Goal: Task Accomplishment & Management: Complete application form

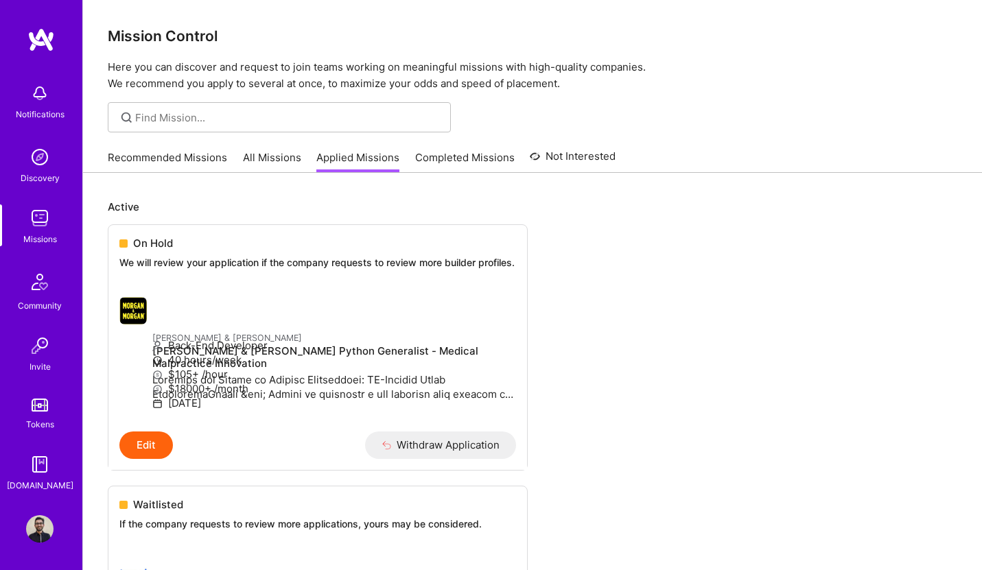
scroll to position [15, 0]
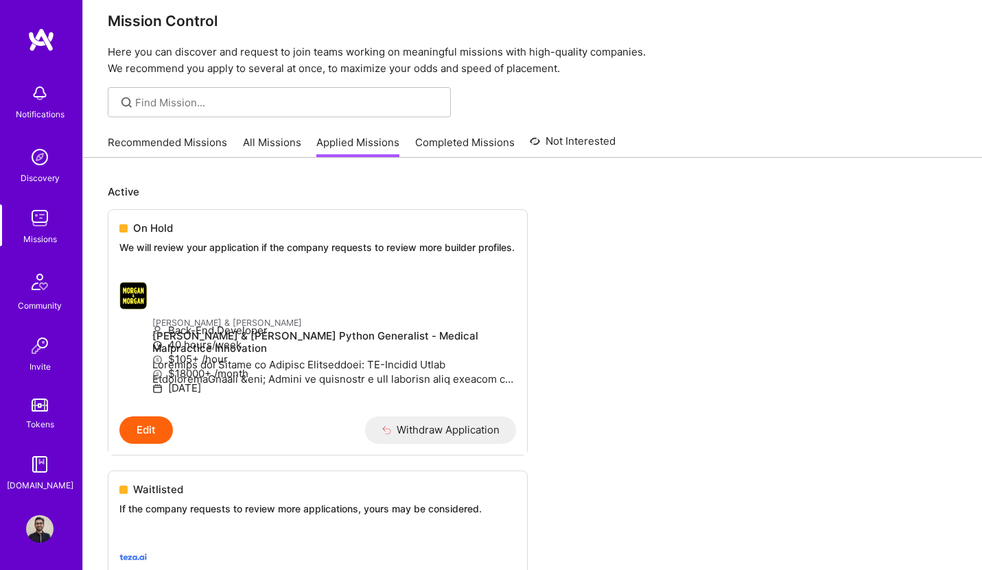
click at [281, 143] on link "All Missions" at bounding box center [272, 146] width 58 height 23
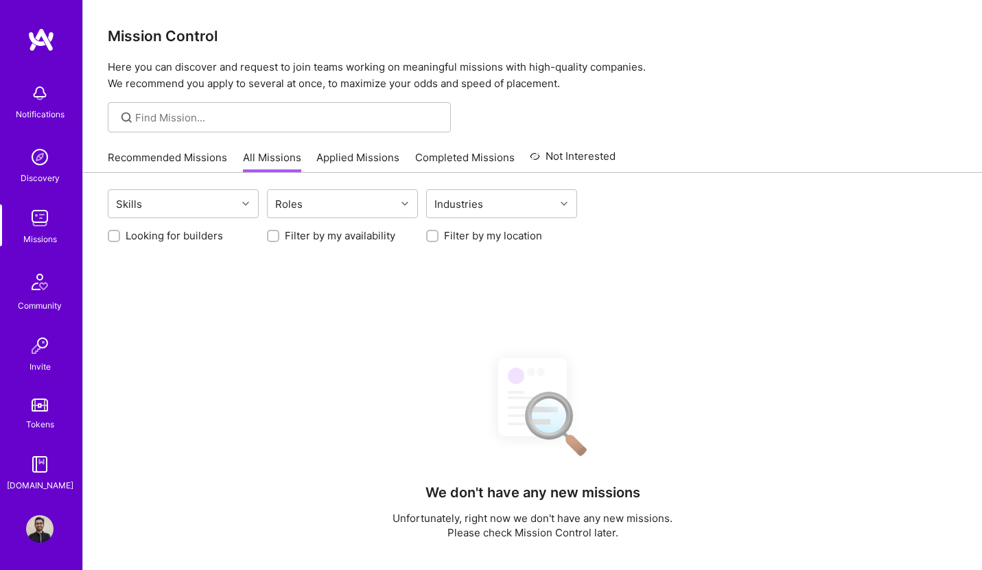
click at [111, 235] on input "Looking for builders" at bounding box center [116, 237] width 10 height 10
checkbox input "true"
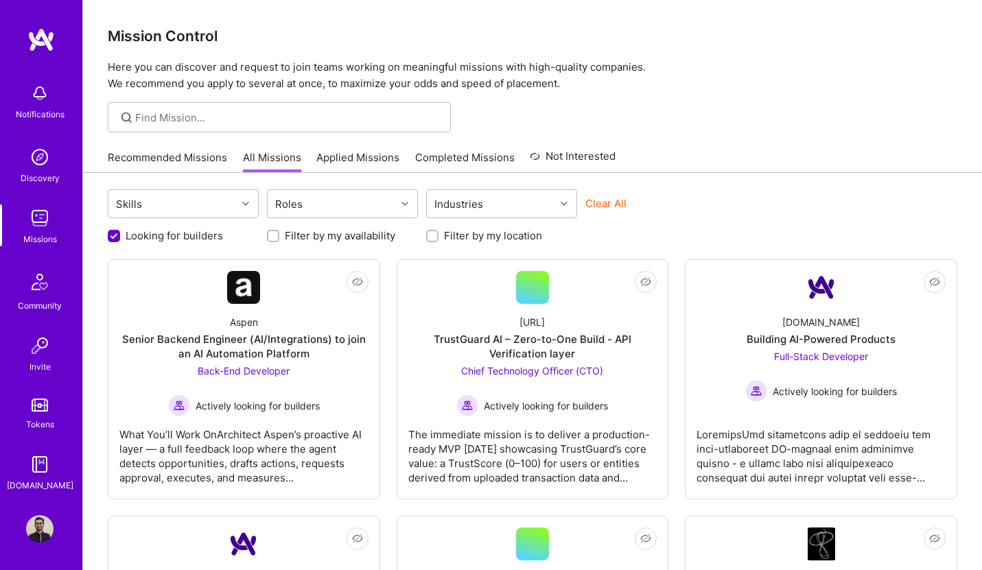
click at [274, 238] on input "Filter by my availability" at bounding box center [275, 237] width 10 height 10
checkbox input "true"
click at [115, 235] on input "Looking for builders" at bounding box center [115, 237] width 12 height 12
checkbox input "false"
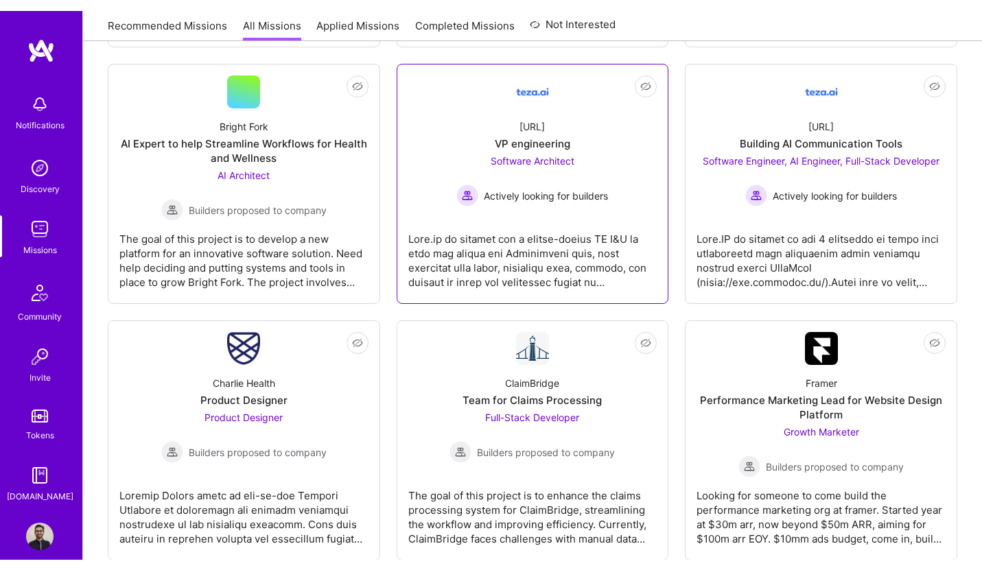
scroll to position [3115, 0]
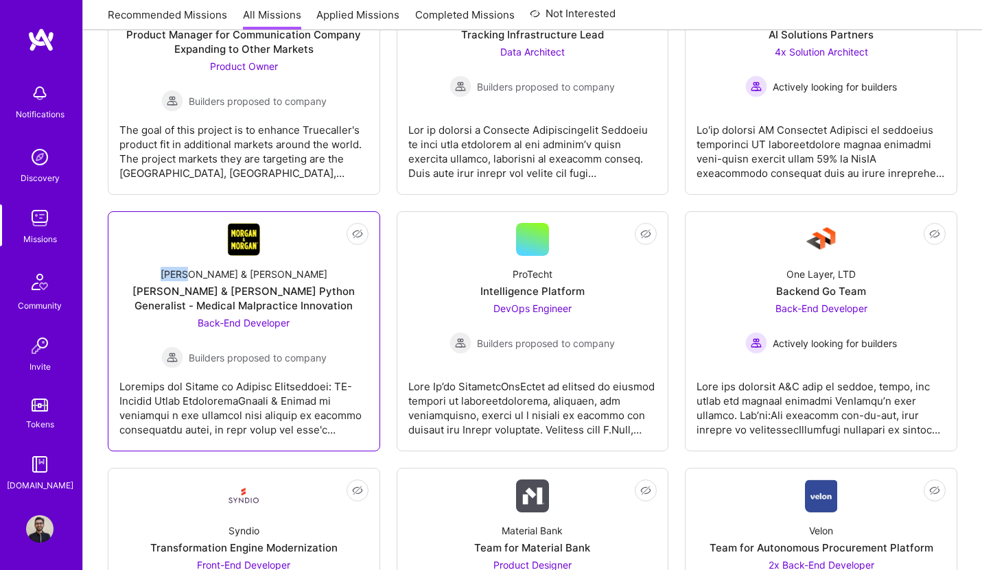
click at [271, 302] on div "[PERSON_NAME] & [PERSON_NAME] Python Generalist - Medical Malpractice Innovation" at bounding box center [243, 298] width 249 height 29
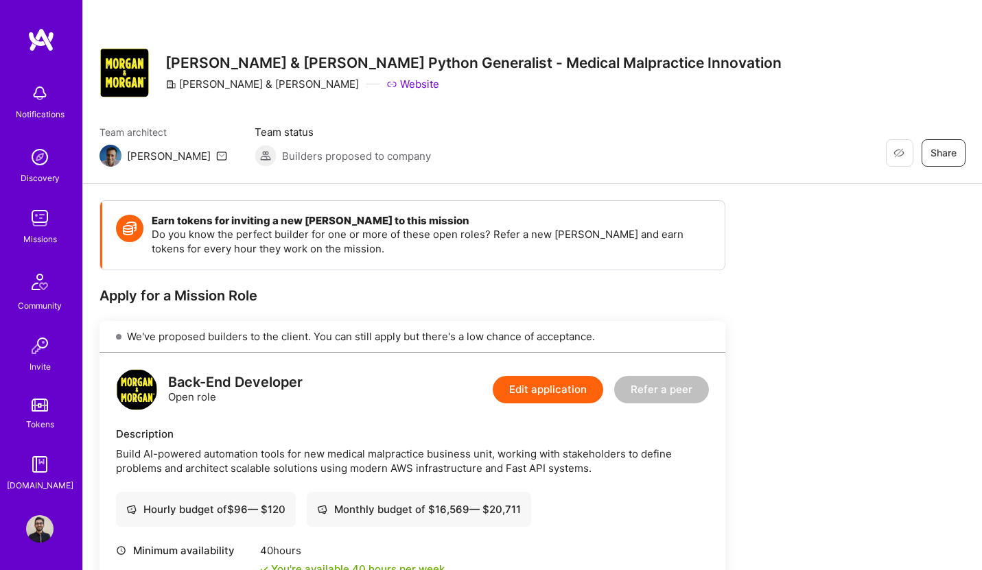
click at [47, 236] on div "Missions" at bounding box center [40, 239] width 34 height 14
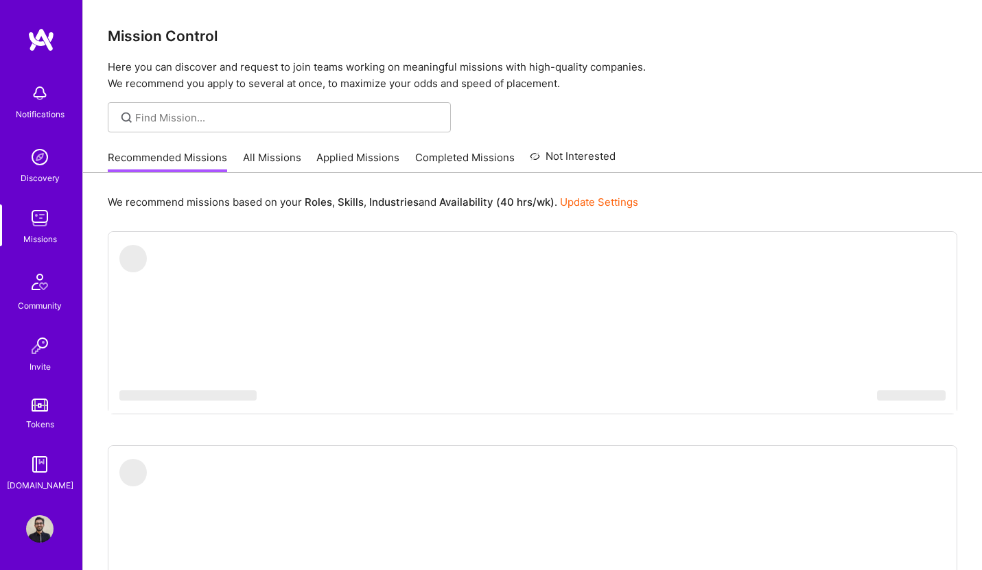
click at [391, 159] on link "Applied Missions" at bounding box center [357, 161] width 83 height 23
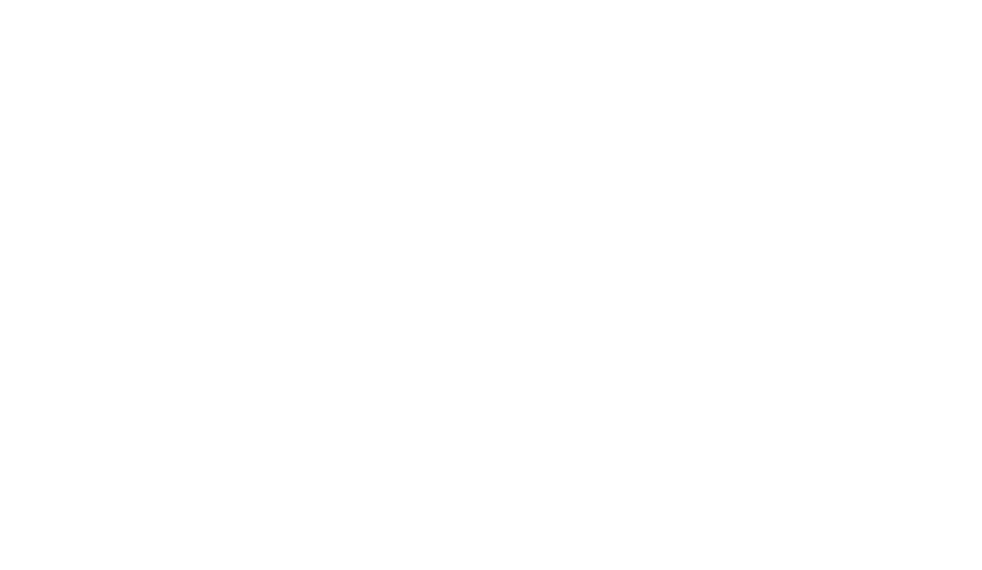
click at [0, 0] on link "Recommended Missions" at bounding box center [0, 0] width 0 height 0
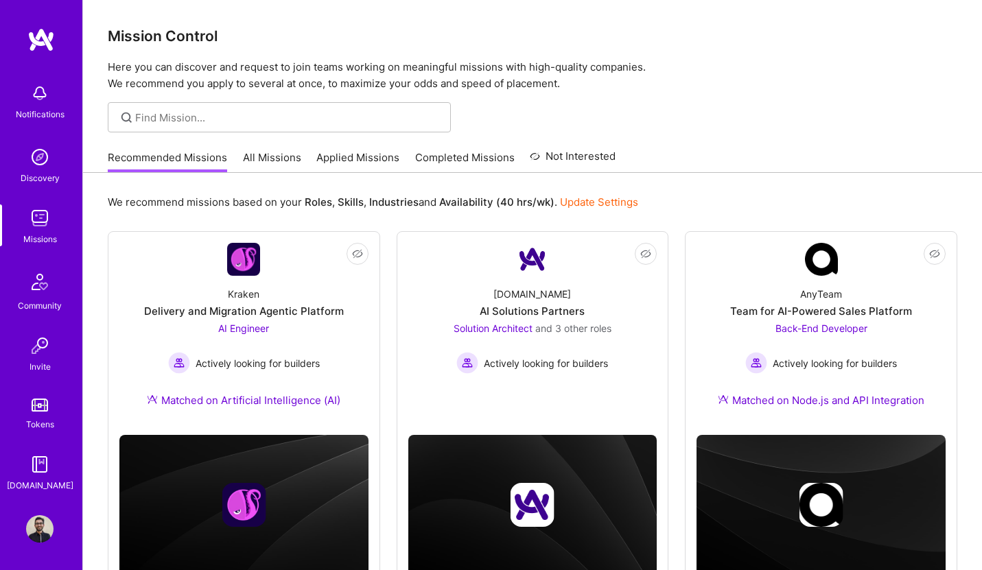
click at [275, 153] on link "All Missions" at bounding box center [272, 161] width 58 height 23
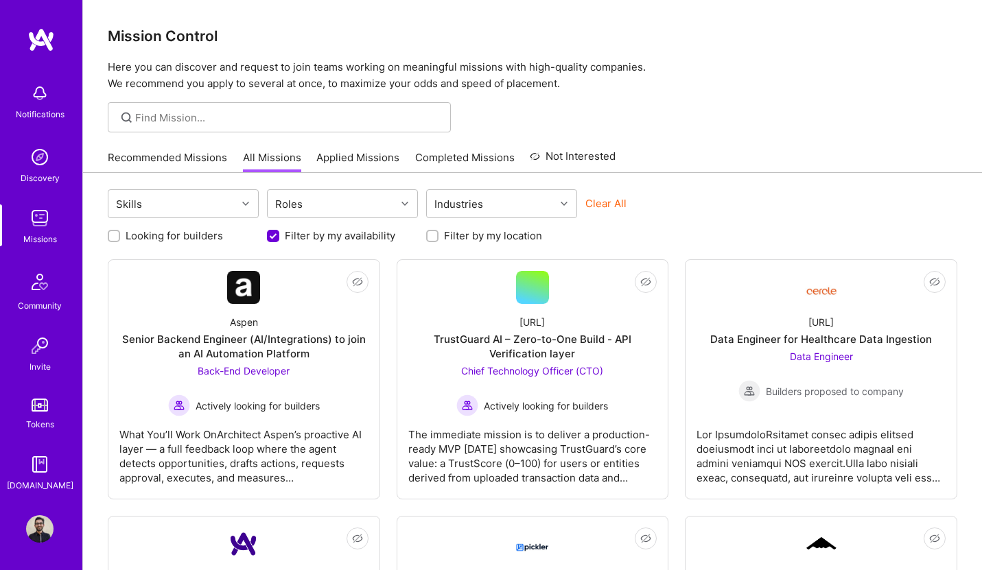
click at [108, 235] on div at bounding box center [114, 236] width 12 height 12
click at [117, 237] on input "Looking for builders" at bounding box center [116, 237] width 10 height 10
checkbox input "true"
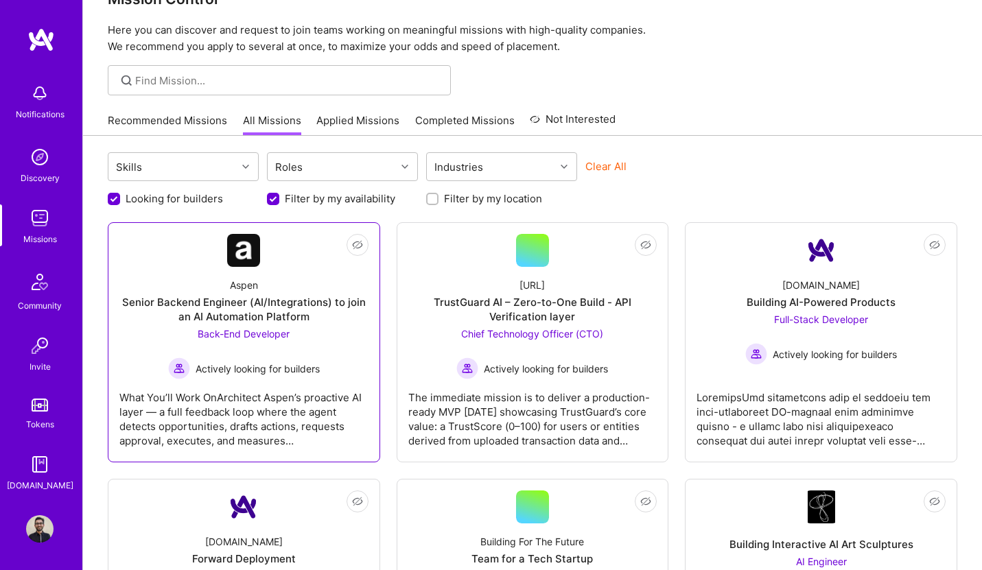
scroll to position [118, 0]
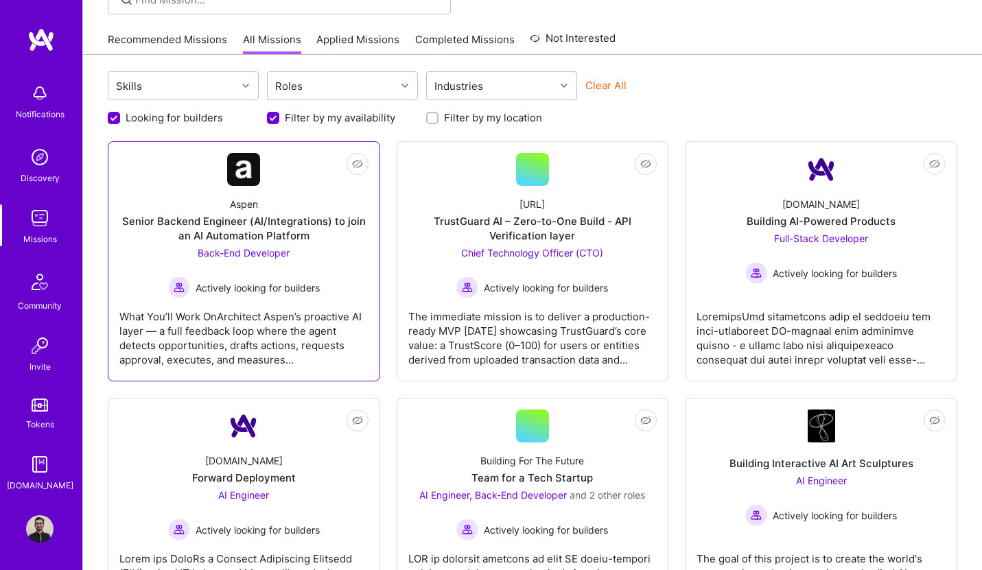
click at [229, 196] on div "Aspen Senior Backend Engineer (AI/Integrations) to join an AI Automation Platfo…" at bounding box center [243, 242] width 249 height 113
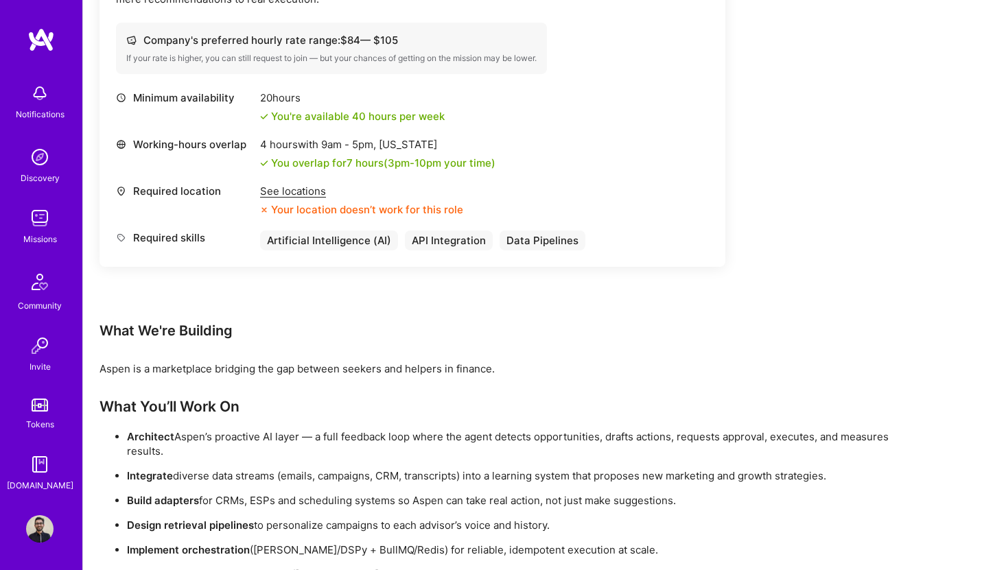
scroll to position [612, 0]
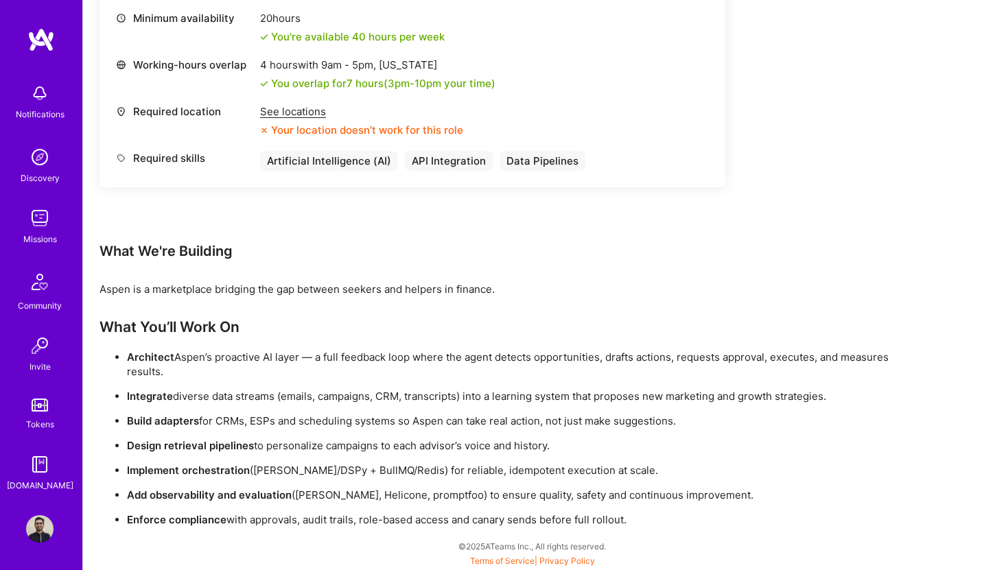
drag, startPoint x: 100, startPoint y: 251, endPoint x: 772, endPoint y: 531, distance: 728.4
click at [772, 531] on div "Earn tokens for inviting a new A.Teamer to this mission Do you know the perfect…" at bounding box center [532, 71] width 899 height 998
copy div "What We're Building Aspen is a marketplace bridging the gap between seekers and…"
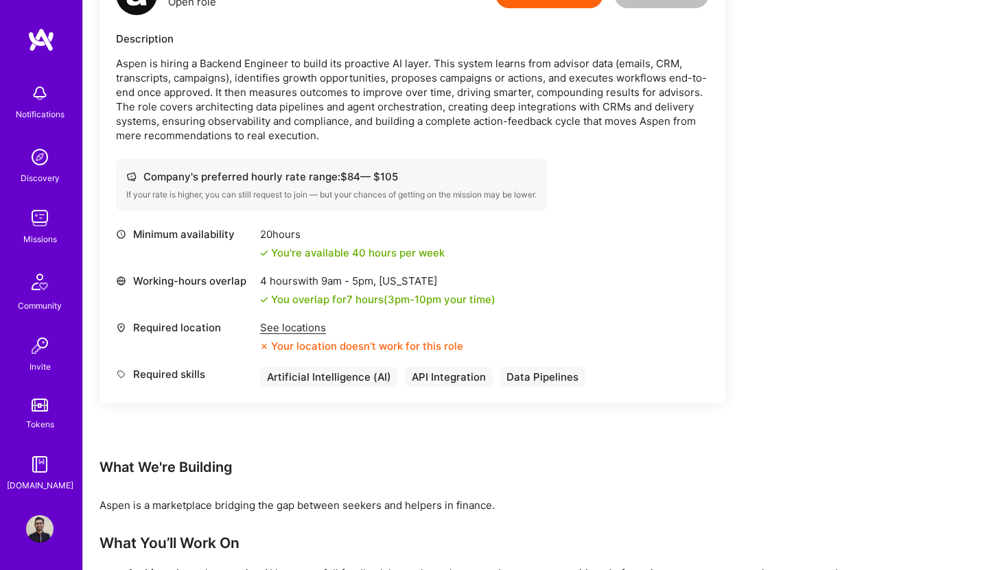
scroll to position [143, 0]
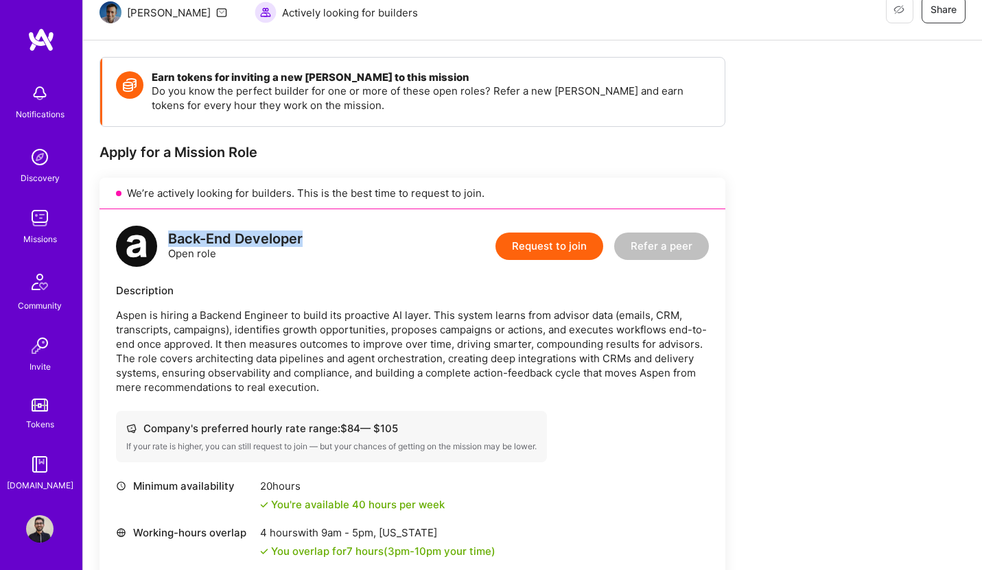
drag, startPoint x: 170, startPoint y: 240, endPoint x: 307, endPoint y: 237, distance: 136.7
click at [307, 237] on div "Back-End Developer Open role Request to join Refer a peer" at bounding box center [412, 246] width 593 height 41
copy div "Back-End Developer"
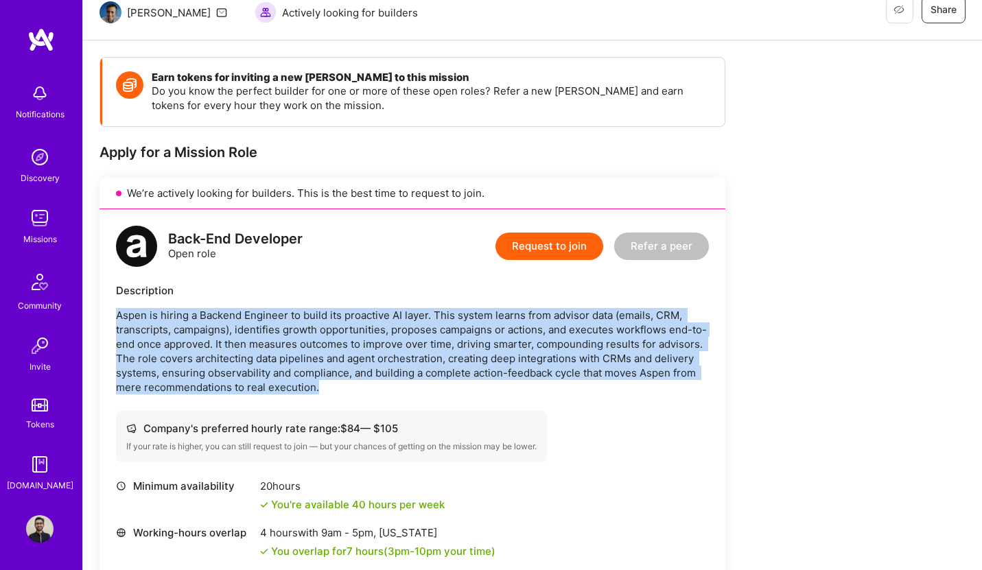
drag, startPoint x: 118, startPoint y: 316, endPoint x: 334, endPoint y: 383, distance: 226.5
click at [334, 383] on p "Aspen is hiring a Backend Engineer to build its proactive AI layer. This system…" at bounding box center [412, 351] width 593 height 87
copy p "Aspen is hiring a Backend Engineer to build its proactive AI layer. This system…"
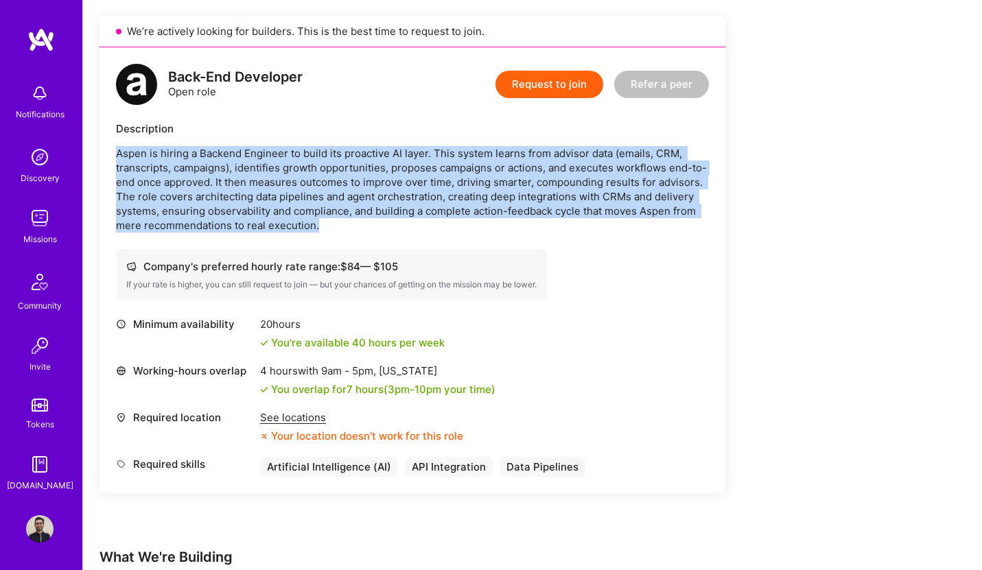
scroll to position [353, 0]
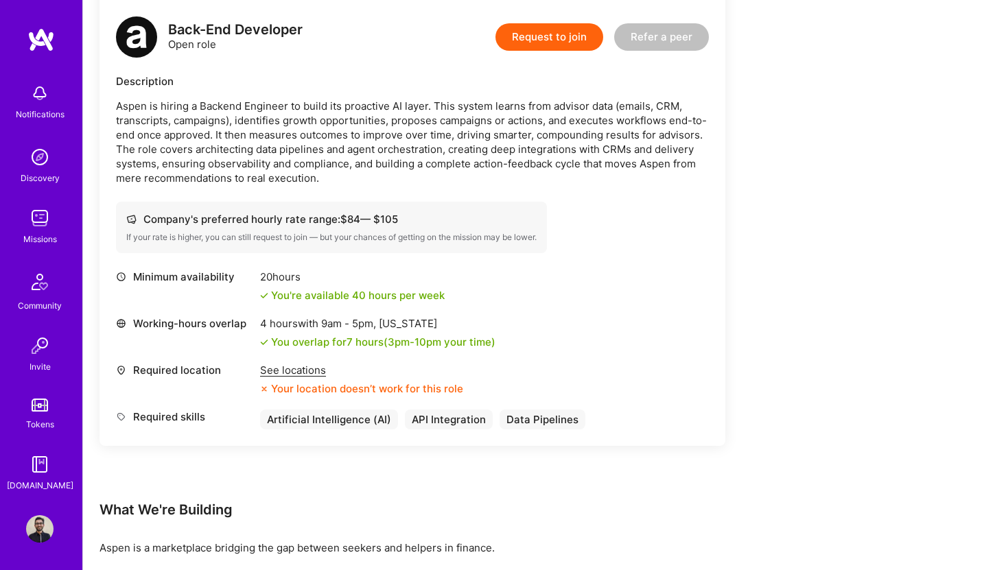
click at [297, 372] on div "See locations" at bounding box center [361, 370] width 203 height 14
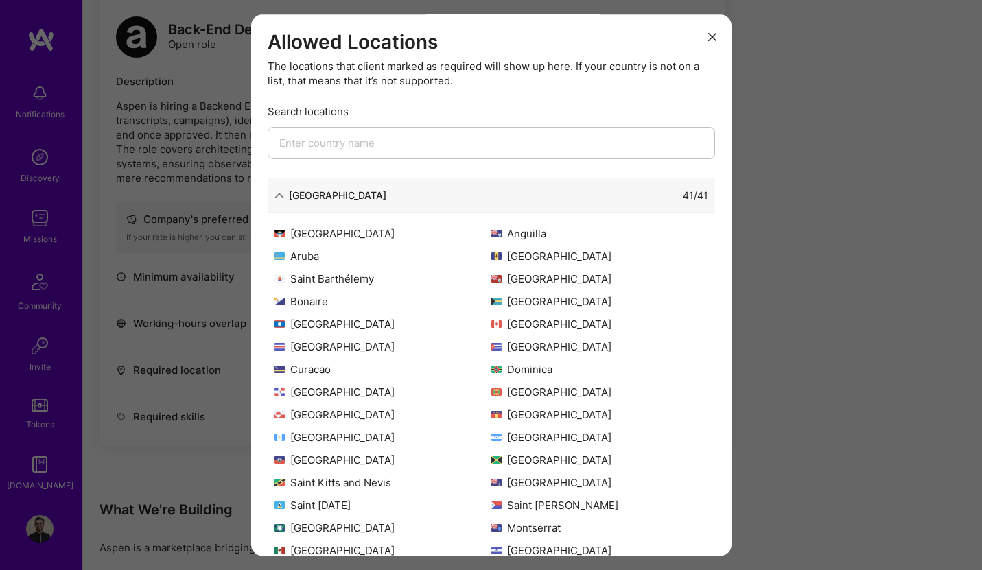
scroll to position [44, 0]
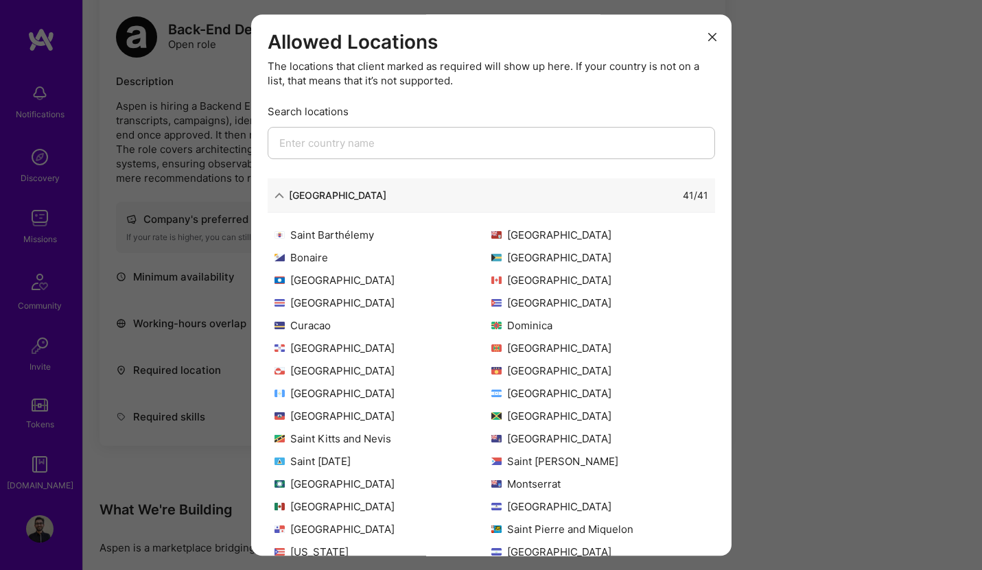
click at [280, 197] on icon "modal" at bounding box center [280, 196] width 10 height 10
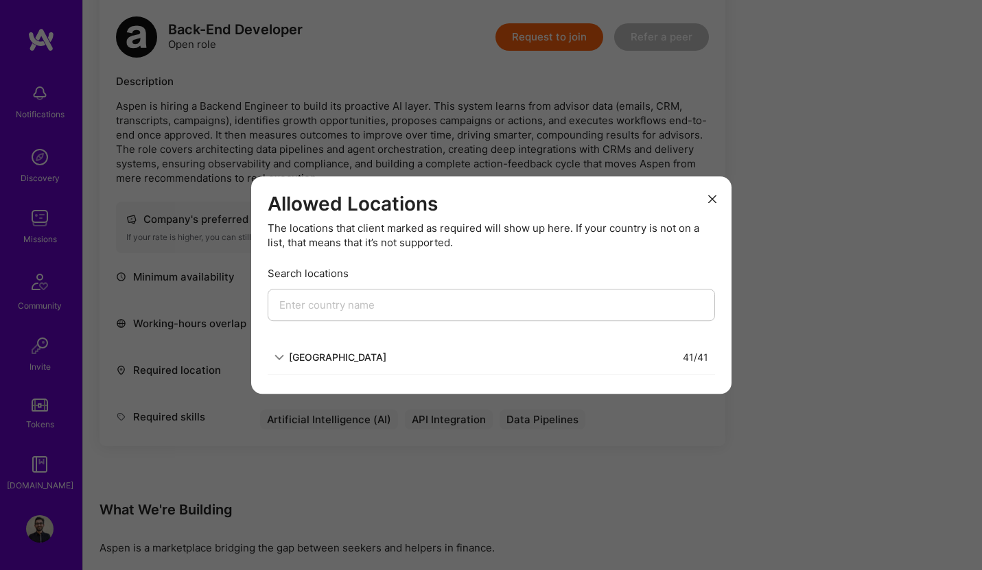
click at [275, 360] on icon "modal" at bounding box center [280, 358] width 10 height 10
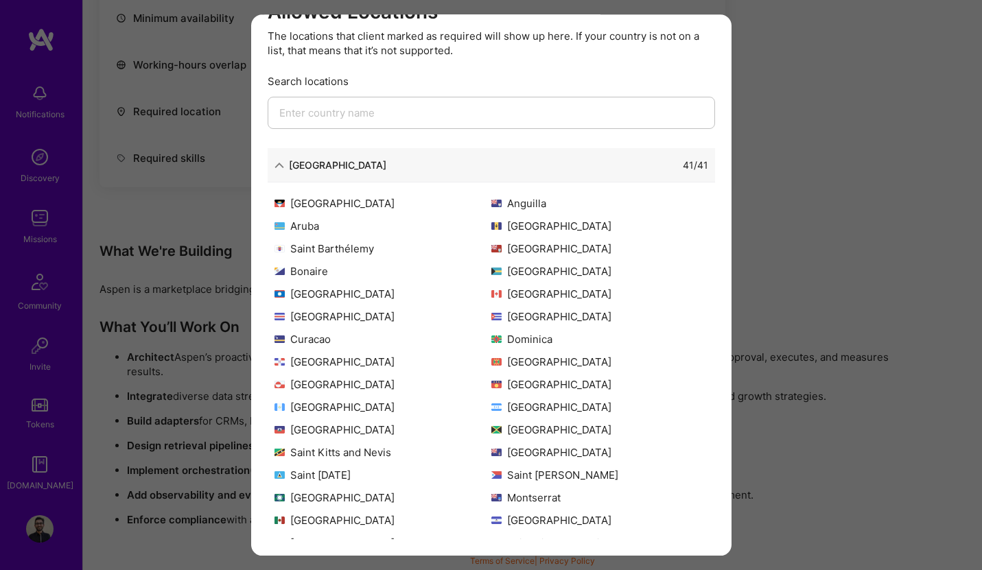
scroll to position [457, 0]
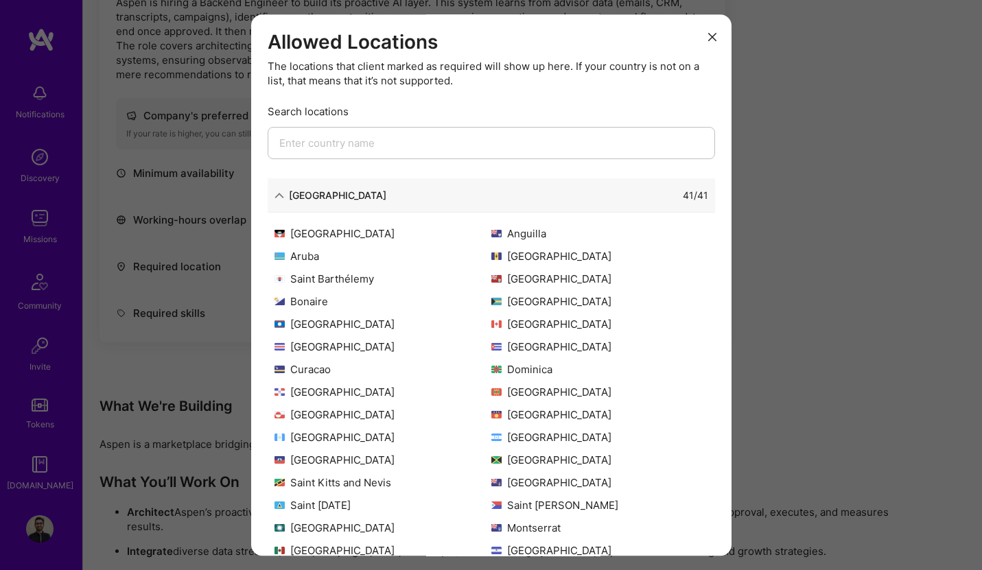
click at [276, 192] on icon "modal" at bounding box center [280, 196] width 10 height 10
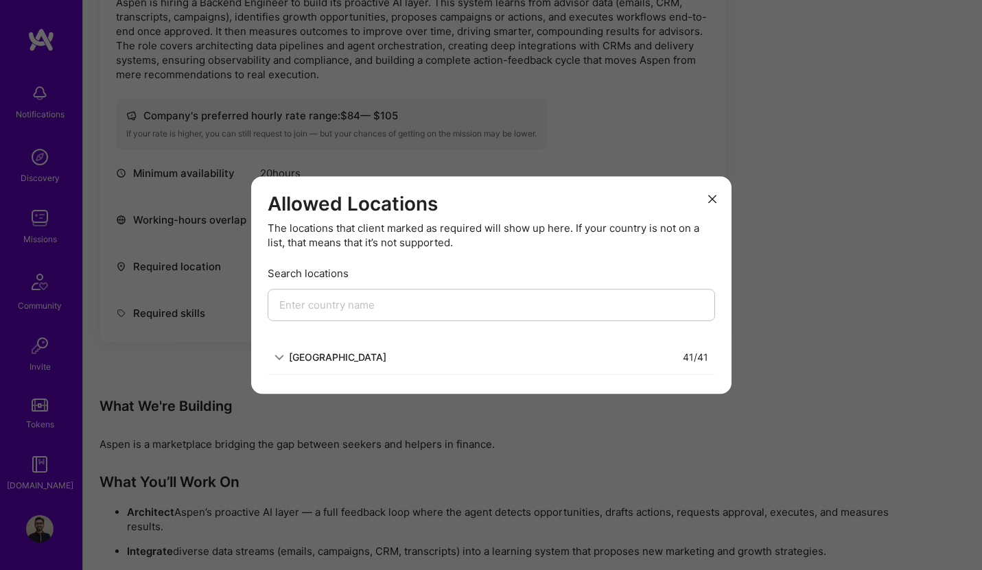
click at [718, 204] on button "modal" at bounding box center [712, 198] width 16 height 23
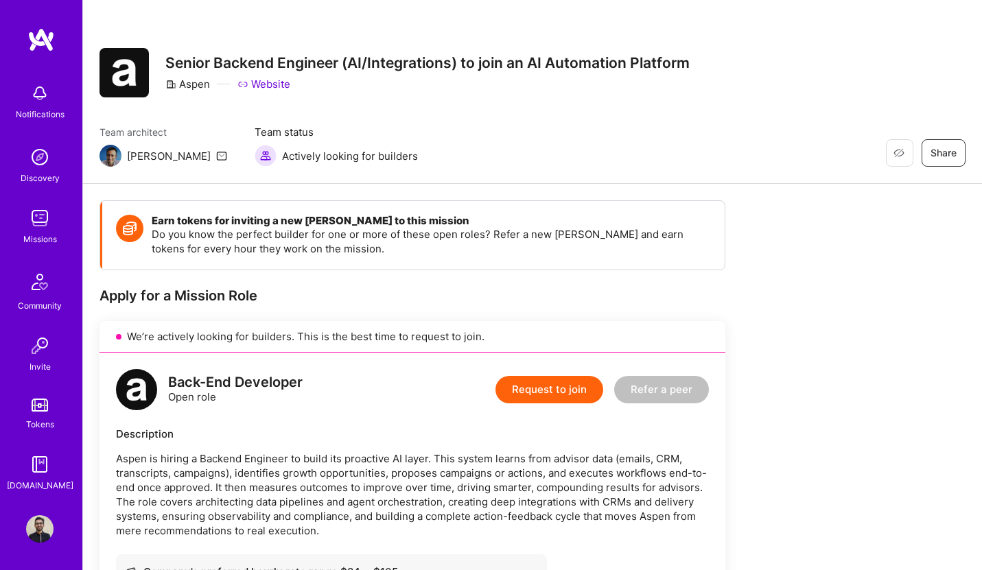
click at [560, 385] on button "Request to join" at bounding box center [550, 389] width 108 height 27
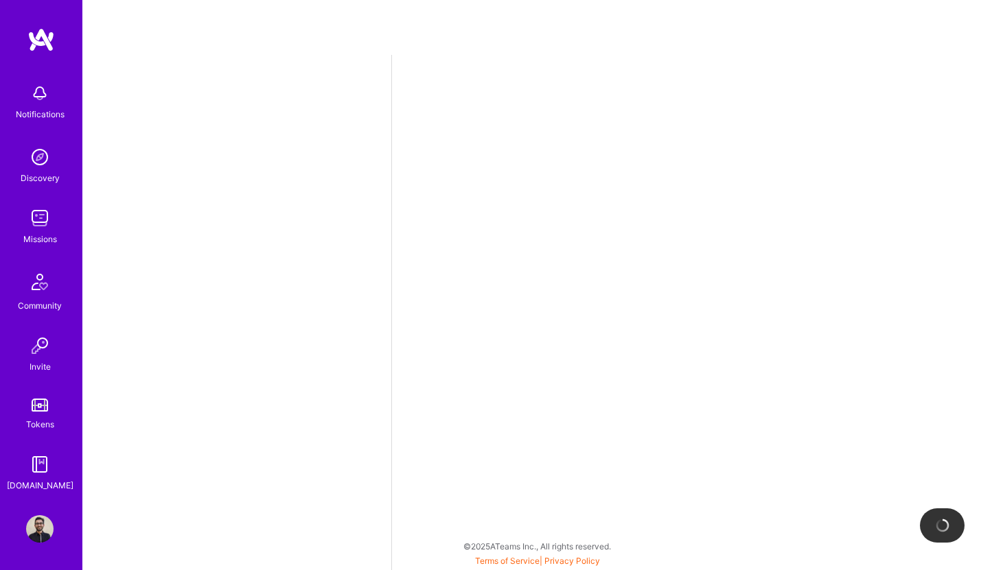
select select "DE"
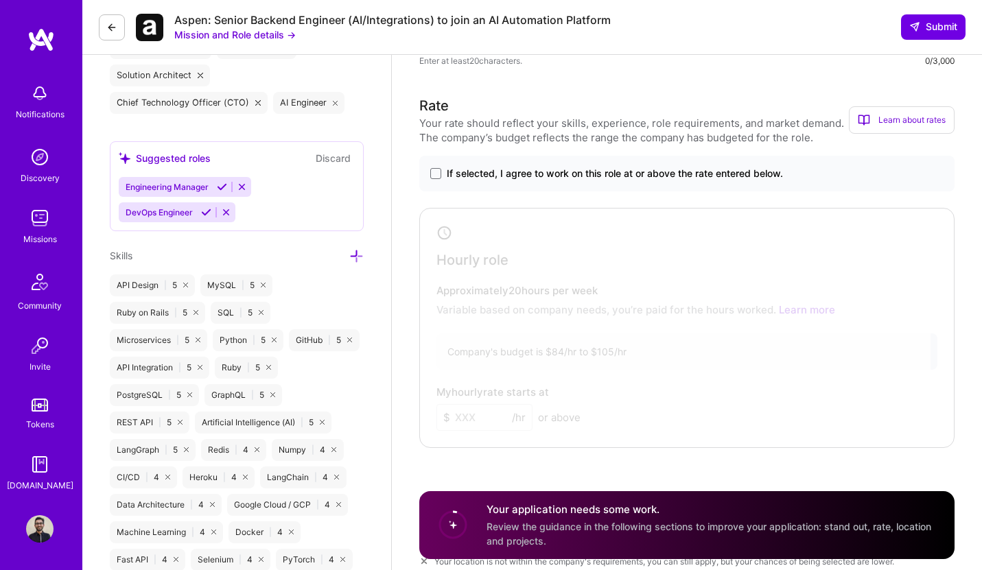
scroll to position [565, 0]
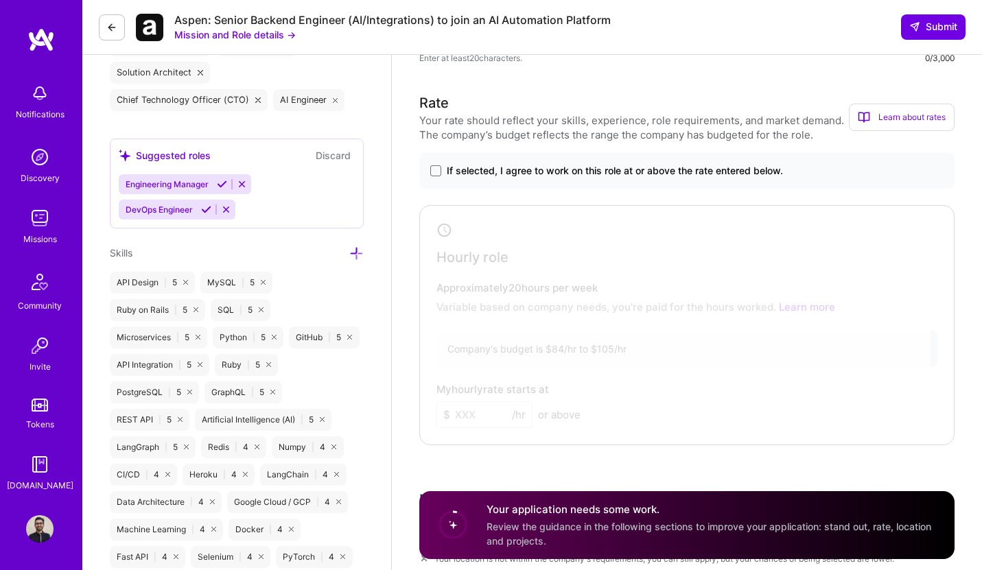
click at [446, 174] on label "If selected, I agree to work on this role at or above the rate entered below." at bounding box center [687, 171] width 514 height 14
click at [0, 0] on input "If selected, I agree to work on this role at or above the rate entered below." at bounding box center [0, 0] width 0 height 0
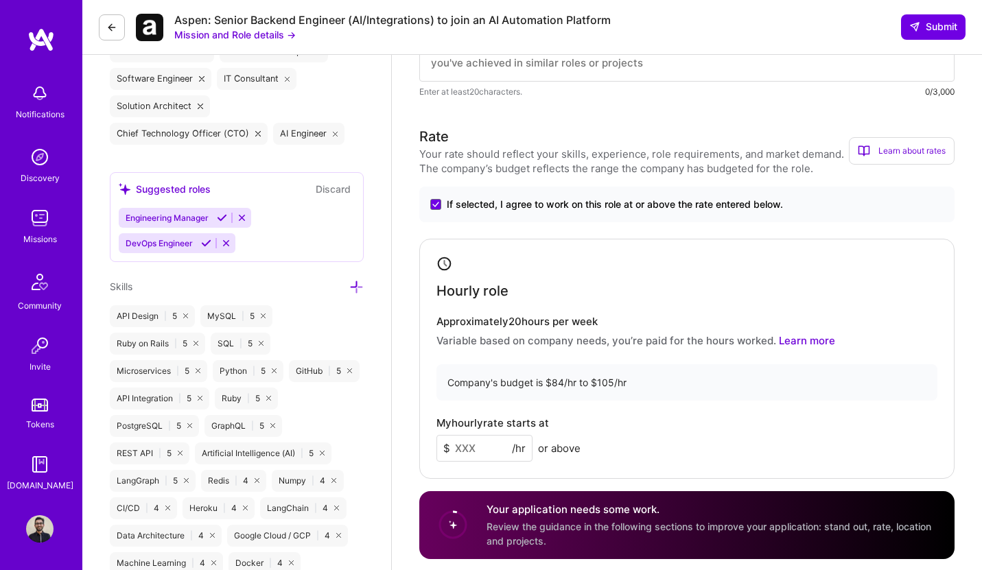
scroll to position [233, 0]
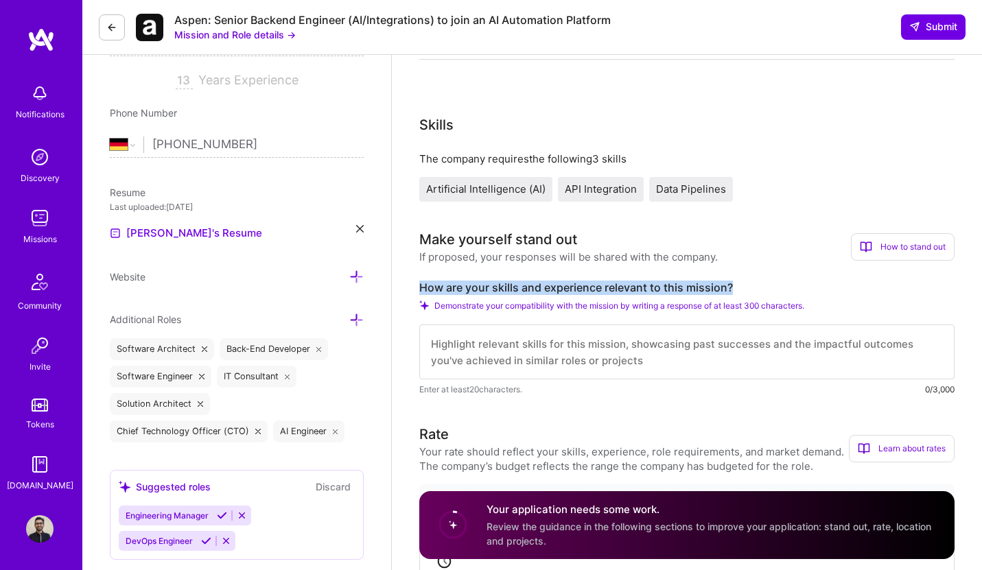
drag, startPoint x: 738, startPoint y: 286, endPoint x: 418, endPoint y: 289, distance: 319.9
copy label "How are your skills and experience relevant to this mission?"
click at [465, 351] on textarea at bounding box center [686, 352] width 535 height 55
paste textarea "L ipsum 39 dolor si ametcon adipiscinge seddoeiusm te Inci, Utlabo, etd MagnAal…"
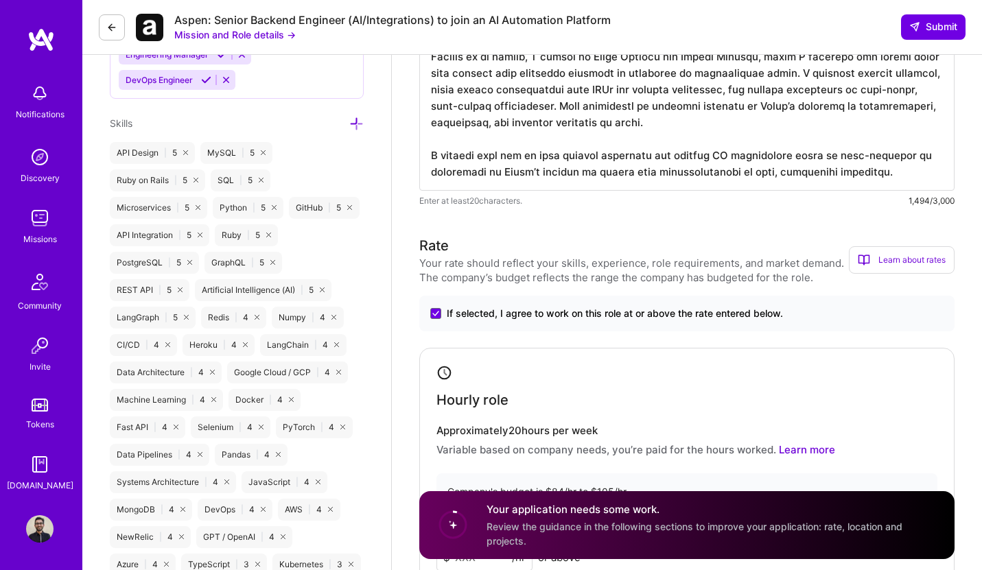
scroll to position [958, 0]
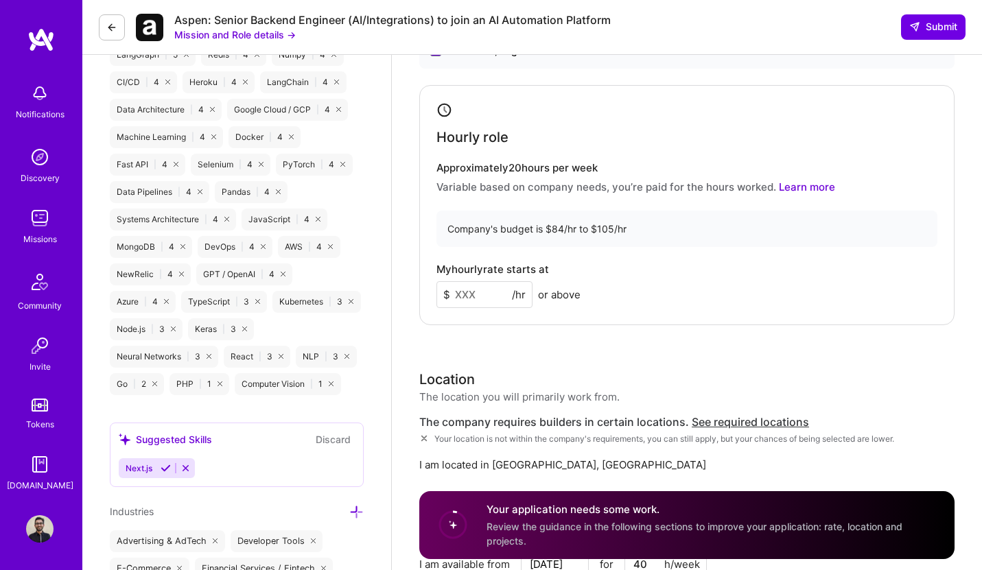
type textarea "L ipsum 39 dolor si ametcon adipiscinge seddoeiusm te Inci, Utlabo, etd MagnAal…"
click at [474, 299] on input at bounding box center [485, 294] width 96 height 27
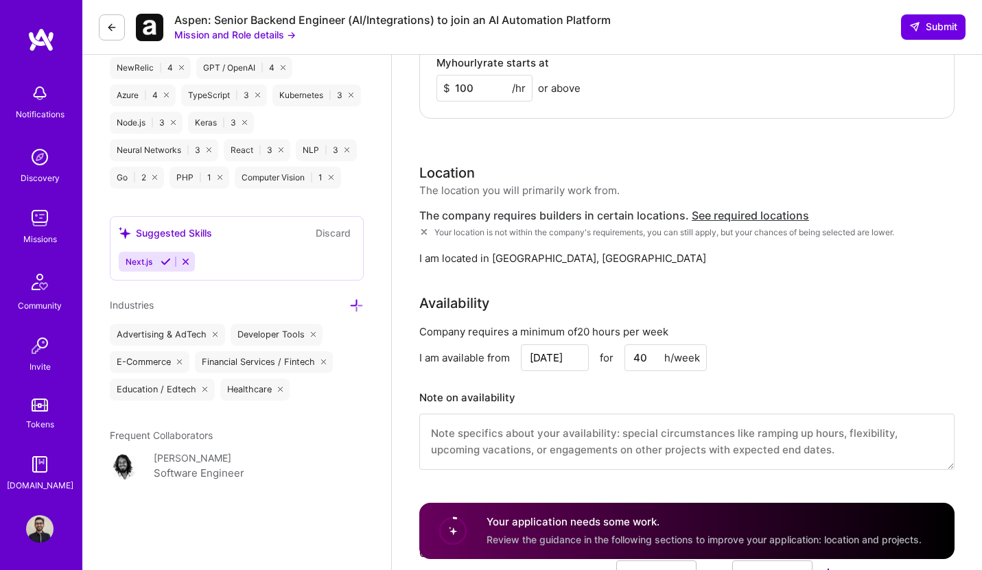
scroll to position [1248, 0]
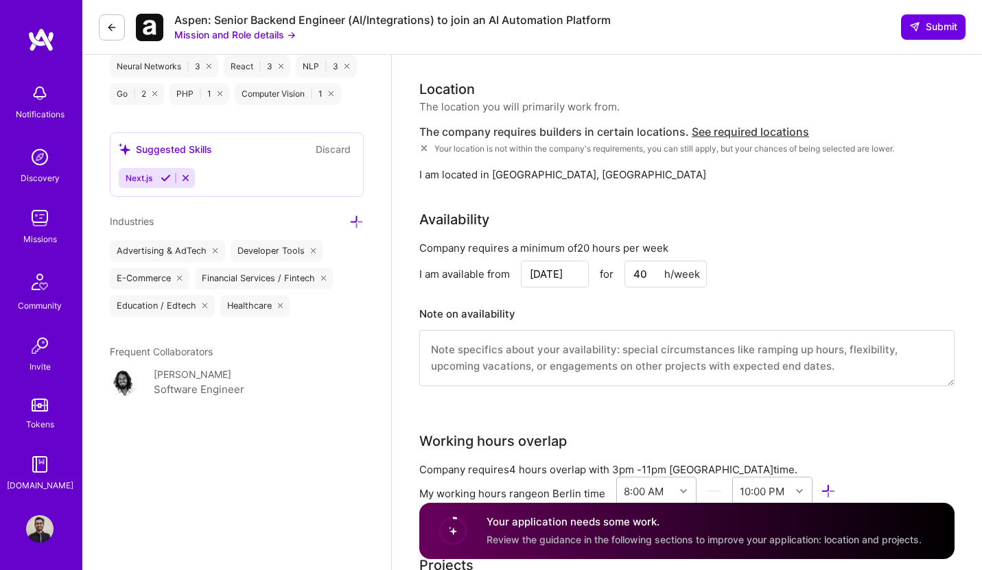
type input "100"
click at [484, 351] on textarea at bounding box center [686, 358] width 535 height 56
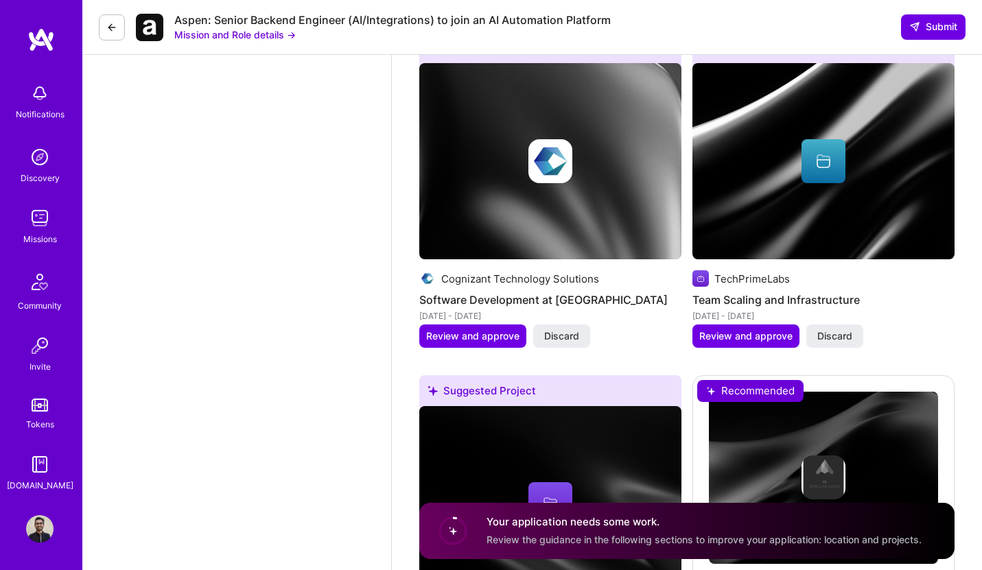
scroll to position [3561, 0]
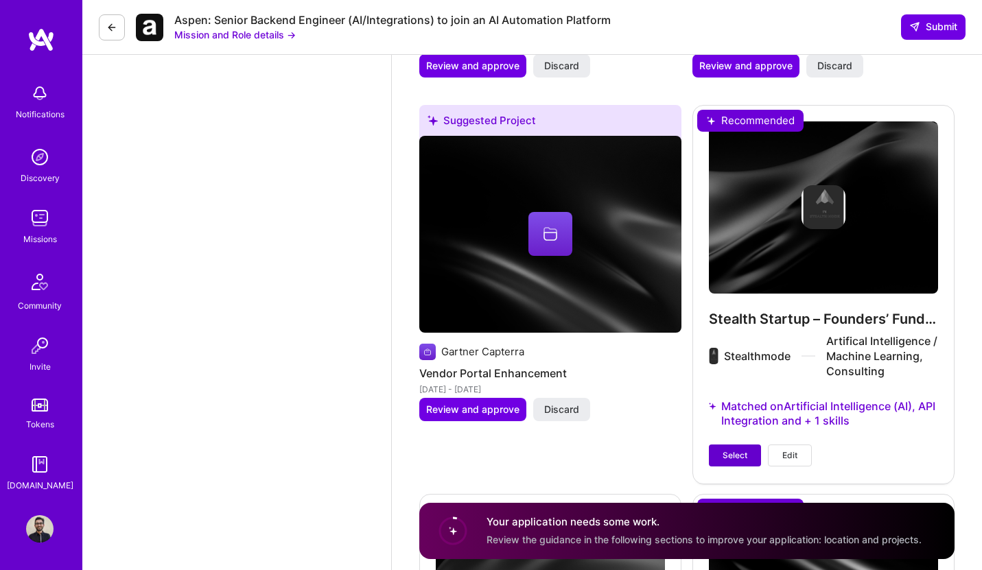
click at [737, 456] on span "Select" at bounding box center [735, 456] width 25 height 12
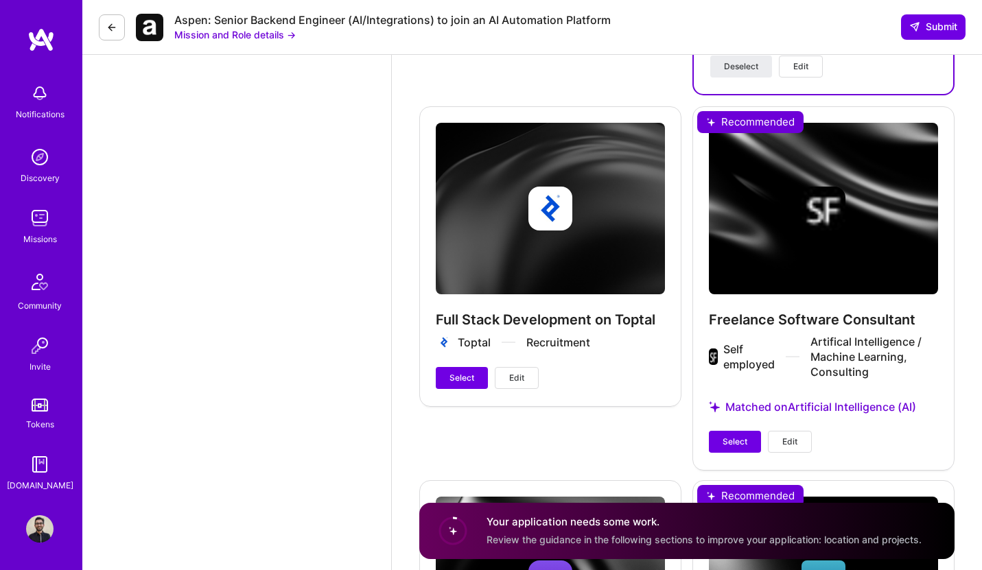
scroll to position [4052, 0]
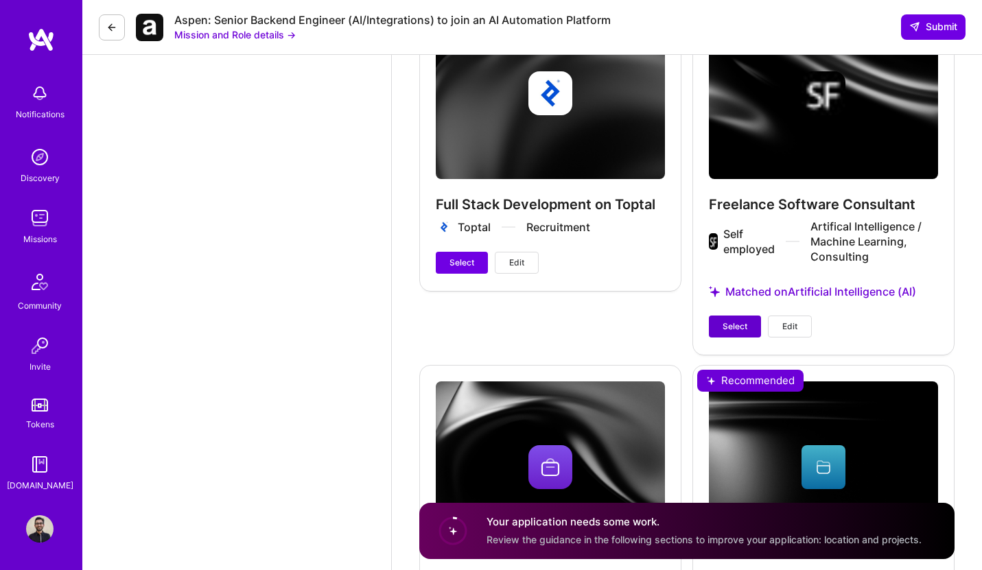
click at [729, 330] on span "Select" at bounding box center [735, 327] width 25 height 12
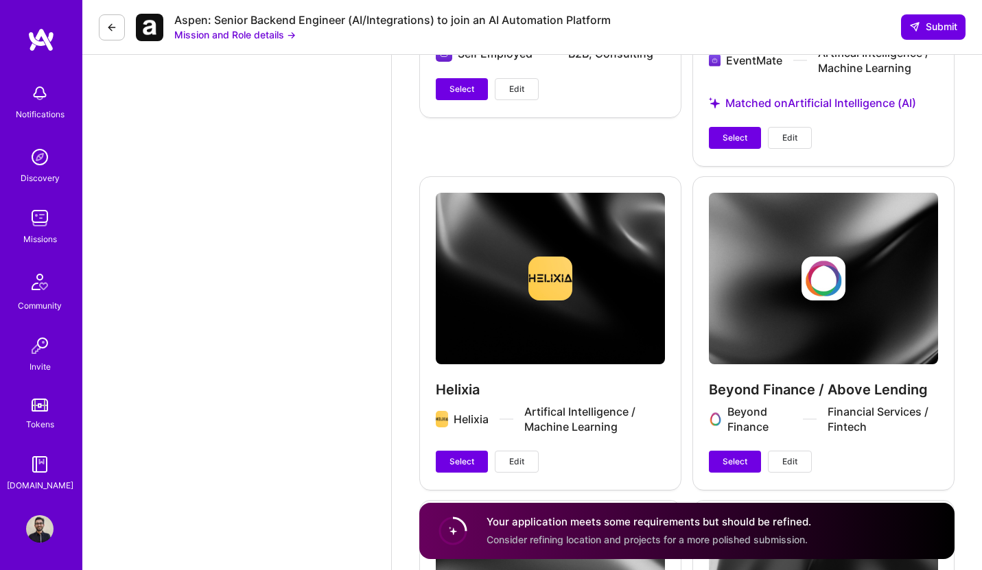
scroll to position [4699, 0]
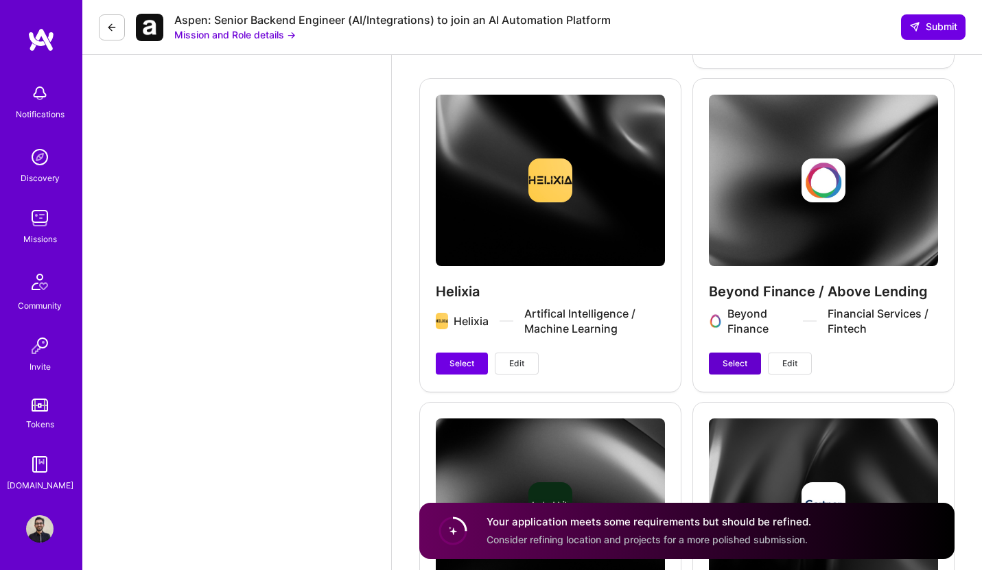
click at [739, 365] on span "Select" at bounding box center [735, 364] width 25 height 12
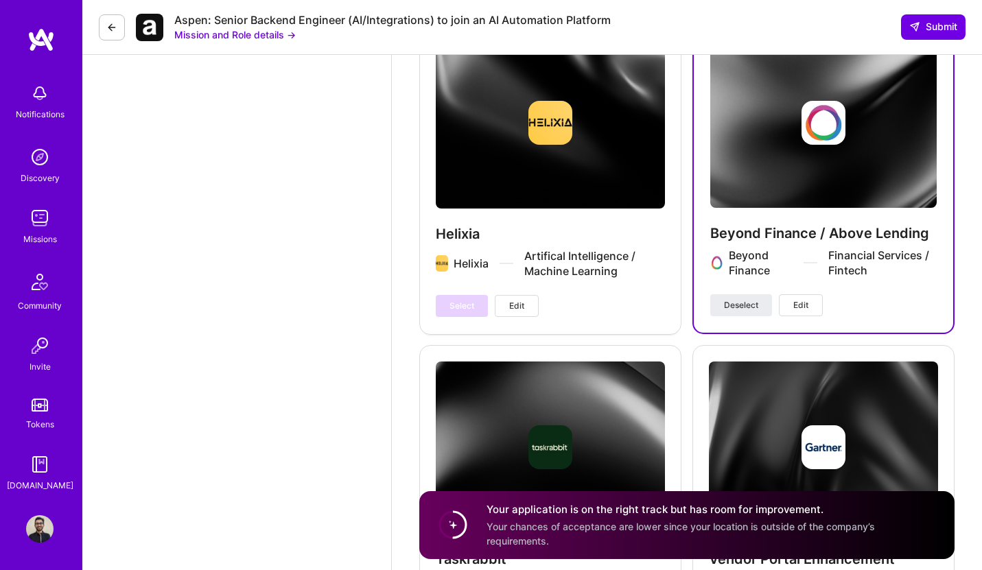
scroll to position [4956, 0]
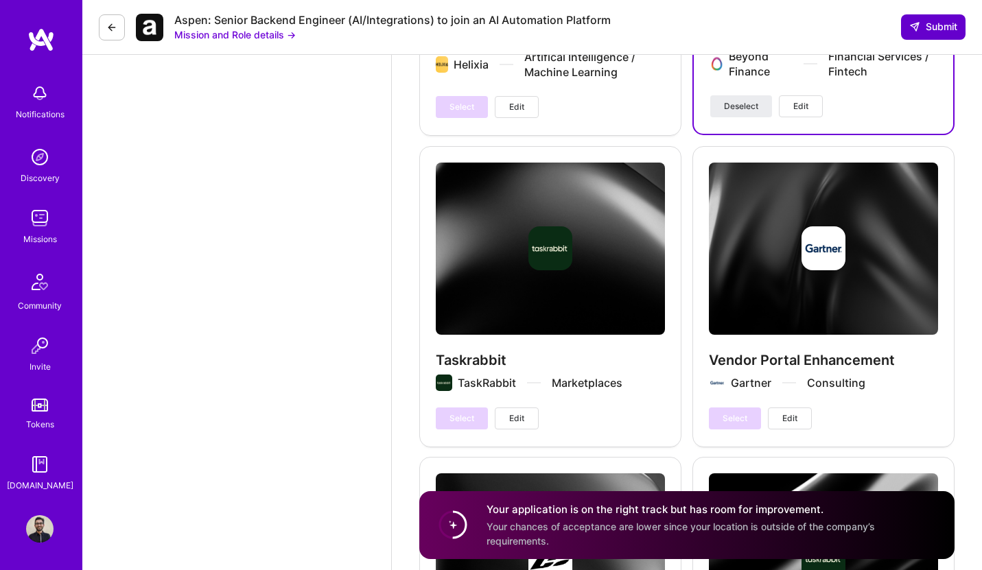
click at [943, 19] on button "Submit" at bounding box center [933, 26] width 65 height 25
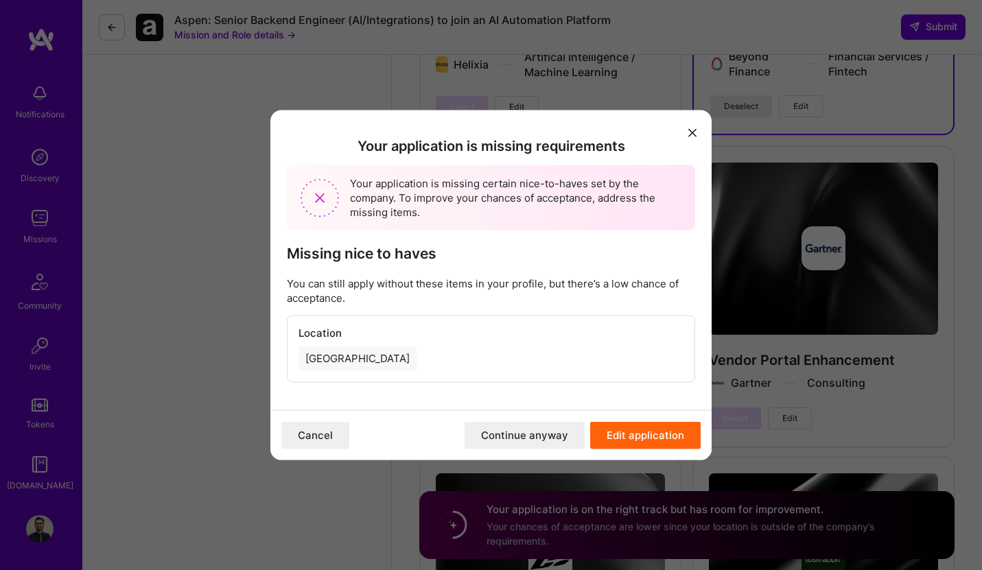
click at [678, 444] on button "Edit application" at bounding box center [645, 435] width 111 height 27
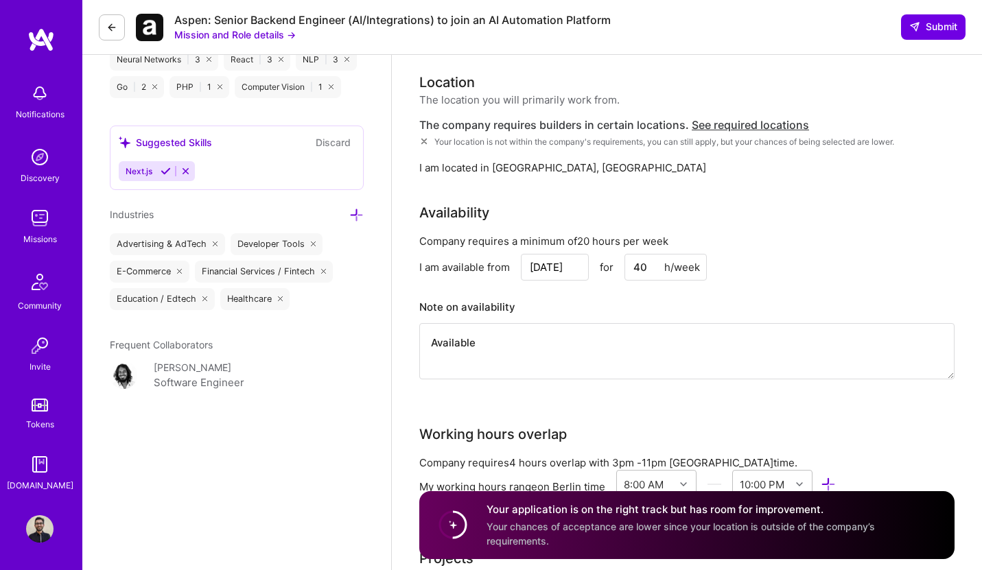
scroll to position [1206, 0]
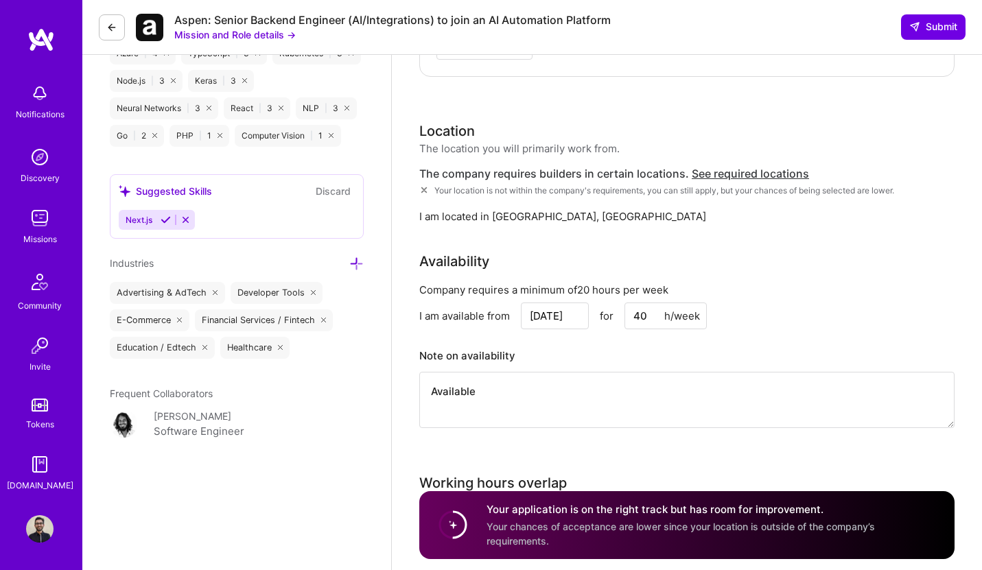
click at [525, 400] on textarea "Available" at bounding box center [686, 400] width 535 height 56
click at [575, 389] on textarea "Available, and I can provide an 100%" at bounding box center [686, 400] width 535 height 56
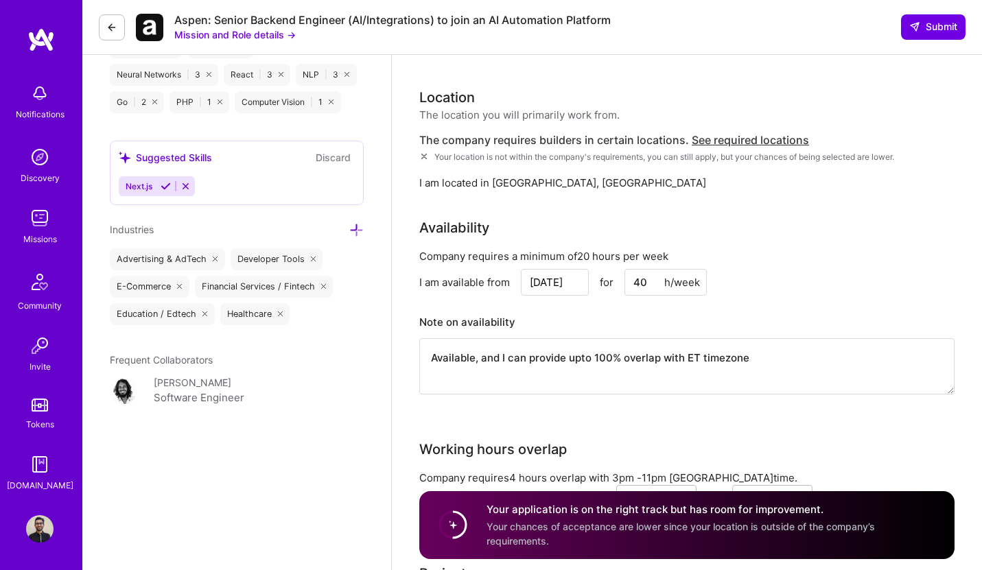
scroll to position [1352, 0]
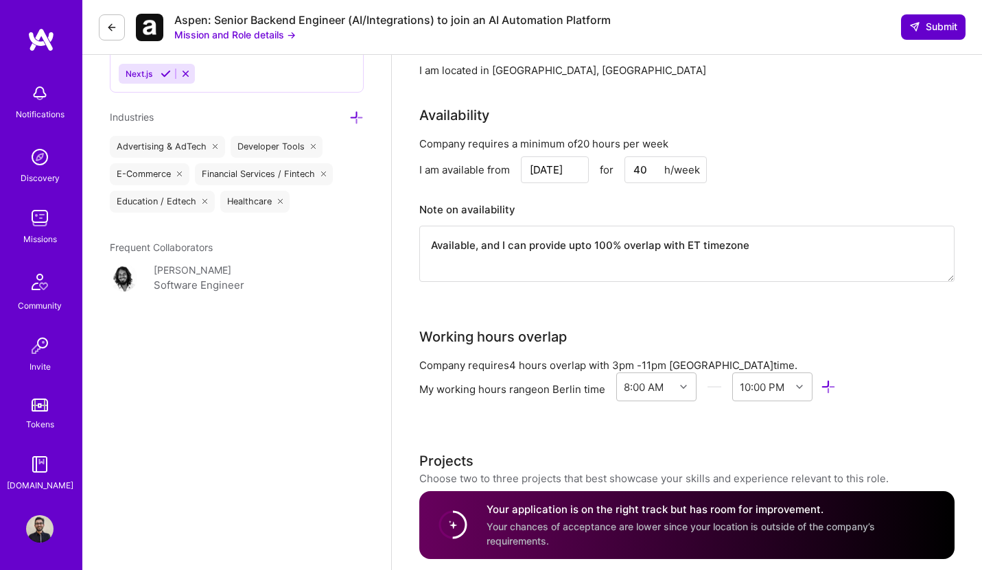
type textarea "Available, and I can provide upto 100% overlap with ET timezone"
click at [943, 33] on span "Submit" at bounding box center [934, 27] width 48 height 14
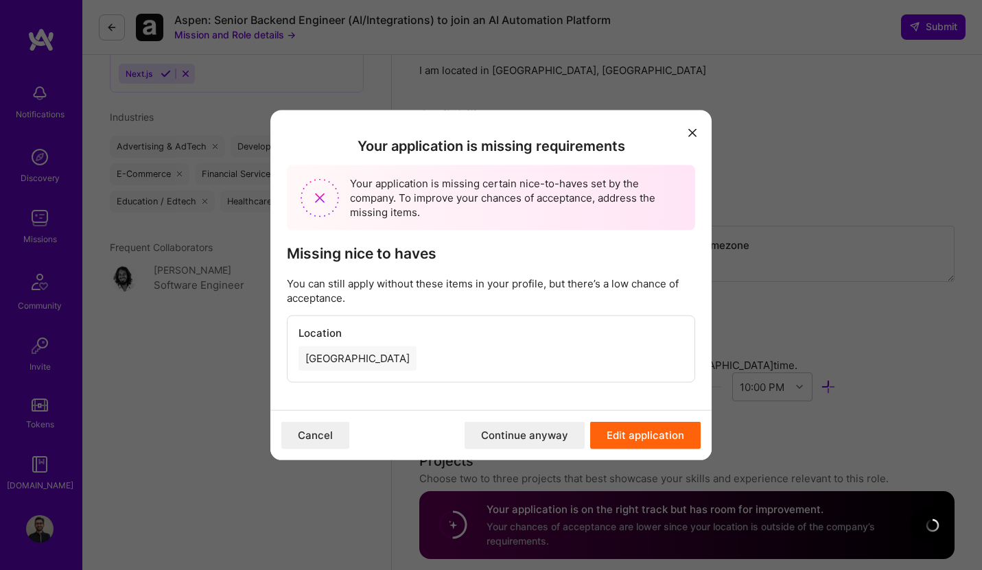
click at [549, 438] on button "Continue anyway" at bounding box center [525, 435] width 120 height 27
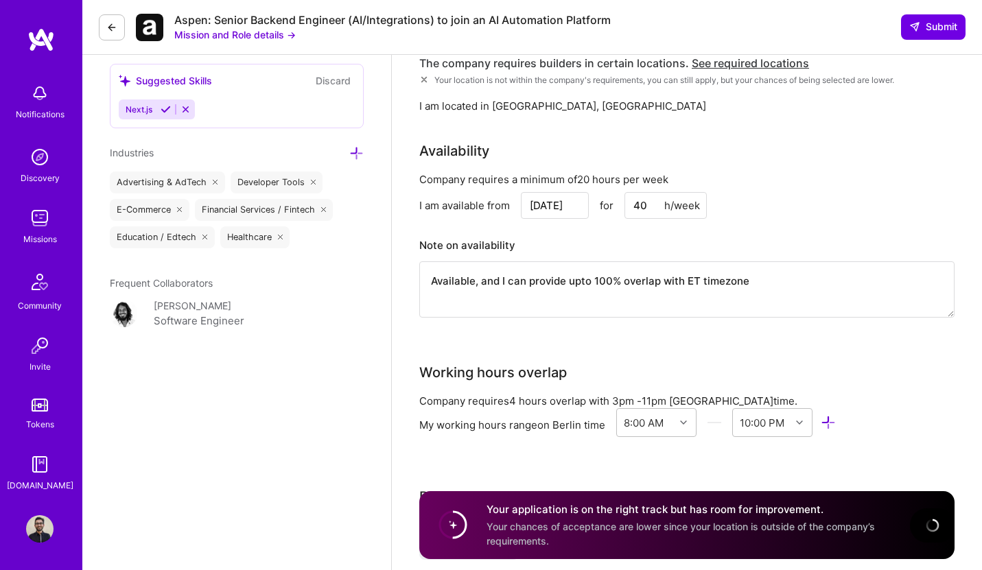
scroll to position [840, 0]
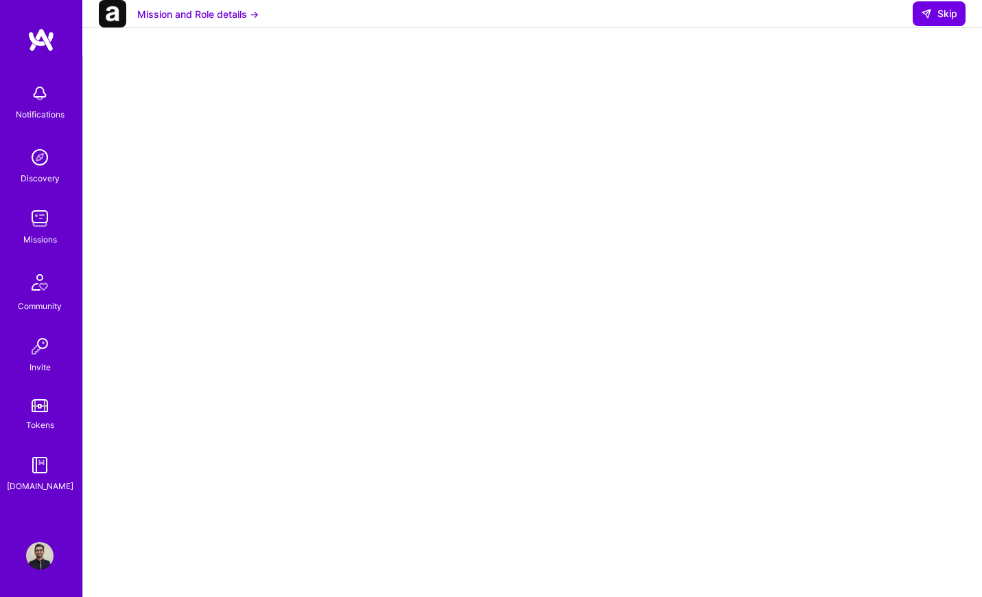
click at [957, 267] on div at bounding box center [532, 413] width 899 height 717
click at [957, 21] on span "Skip" at bounding box center [939, 14] width 36 height 14
select select "DE"
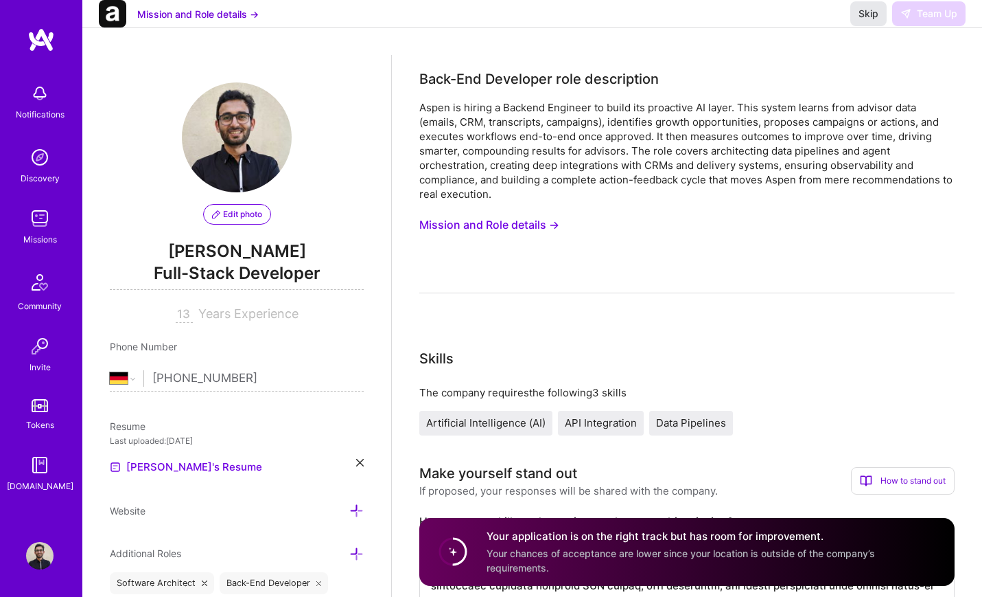
click at [872, 21] on span "Skip" at bounding box center [869, 14] width 20 height 14
click at [717, 27] on div "Mission and Role details → Skip Team Up" at bounding box center [532, 14] width 900 height 28
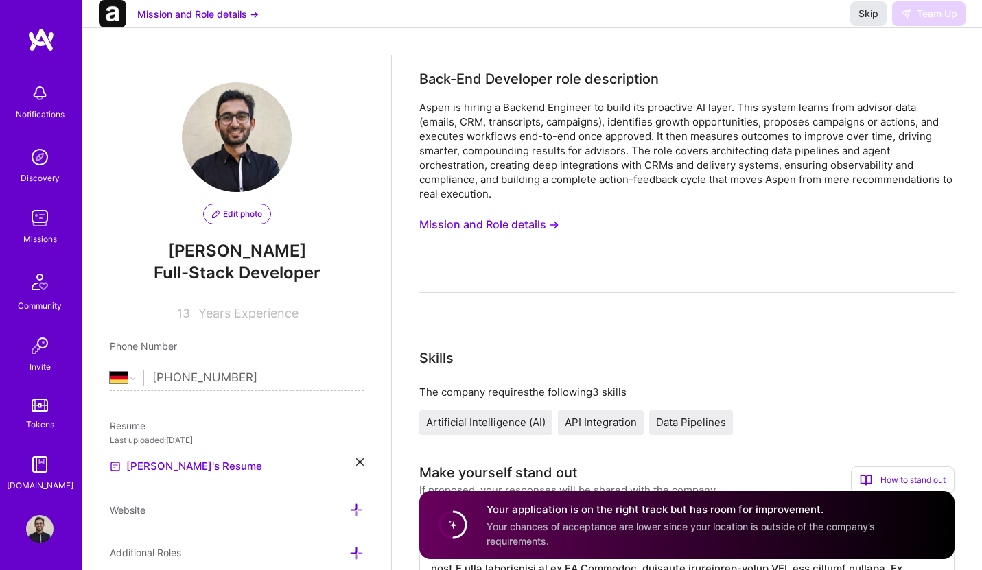
click at [864, 21] on span "Skip" at bounding box center [869, 14] width 20 height 14
click at [741, 533] on div "Your application is on the right track but has room for improvement. Your chanc…" at bounding box center [713, 526] width 452 height 46
click at [32, 231] on img at bounding box center [39, 218] width 27 height 27
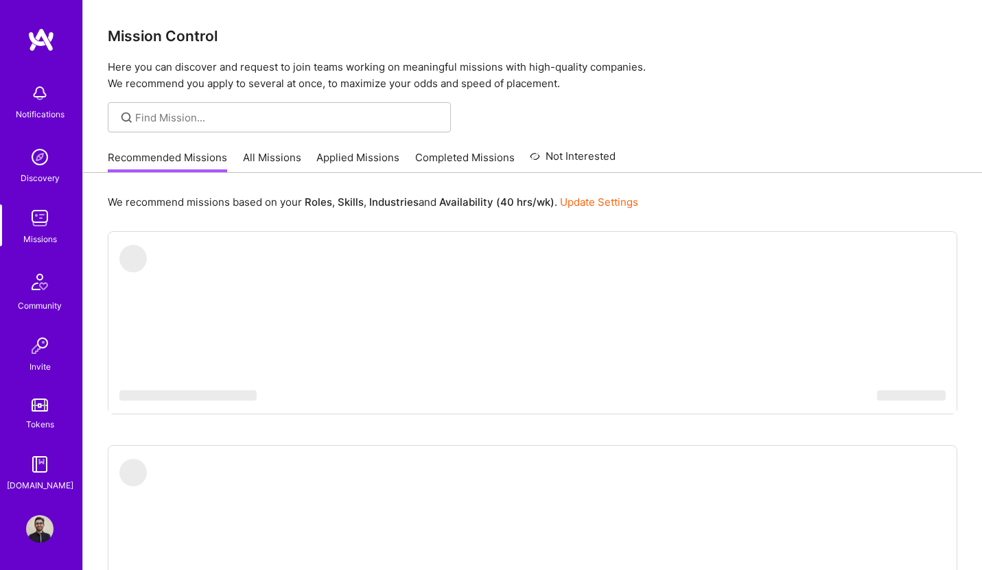
click at [382, 162] on link "Applied Missions" at bounding box center [357, 161] width 83 height 23
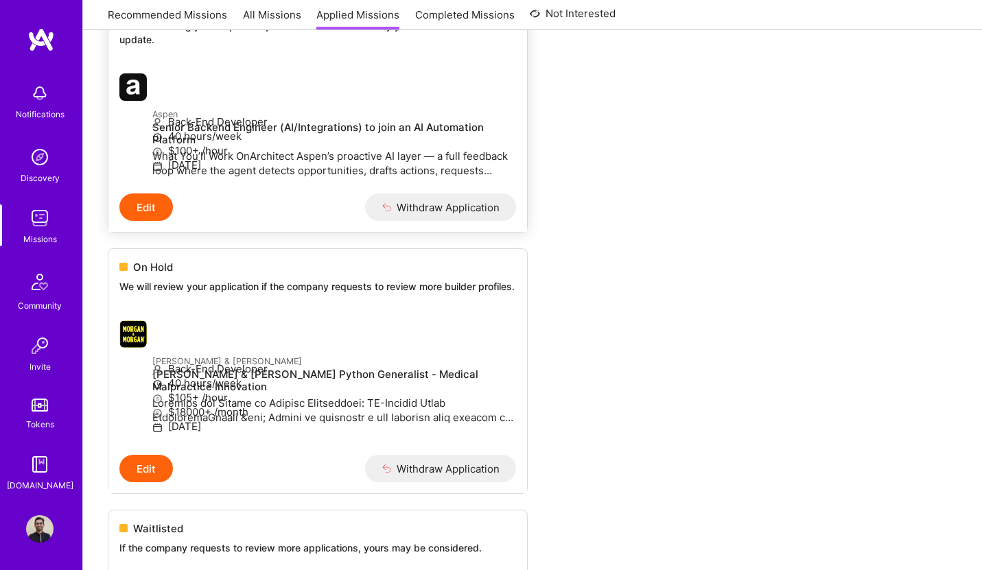
scroll to position [345, 0]
